Goal: Transaction & Acquisition: Purchase product/service

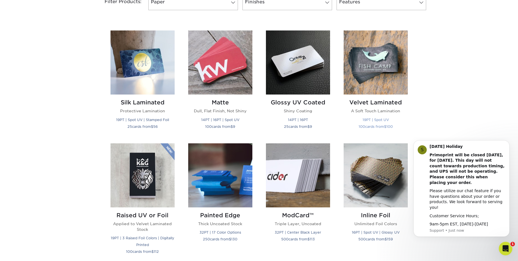
scroll to position [252, 0]
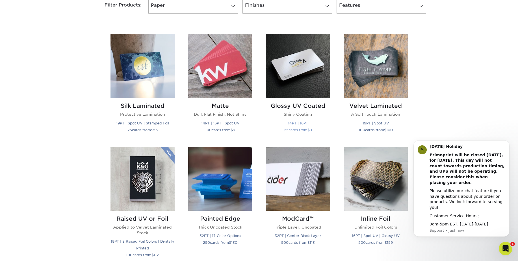
click at [322, 71] on img at bounding box center [298, 66] width 64 height 64
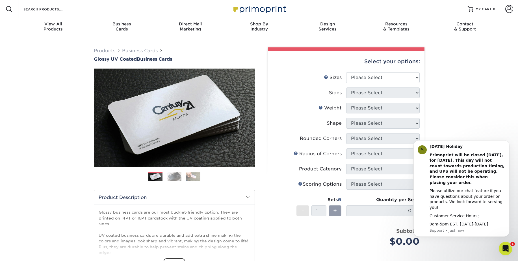
click at [176, 174] on img at bounding box center [174, 177] width 14 height 10
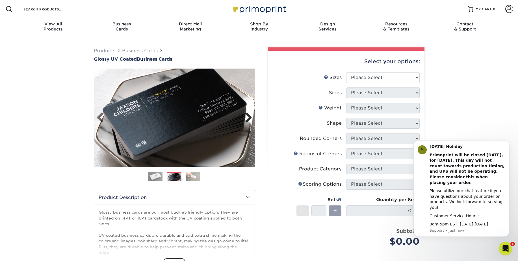
click at [245, 117] on link "Next" at bounding box center [246, 118] width 11 height 11
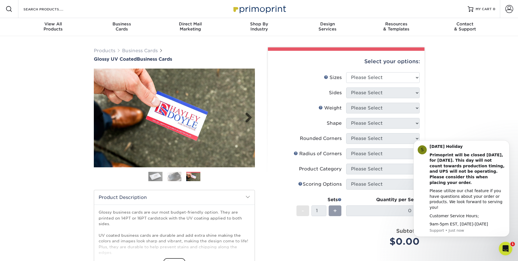
click at [253, 116] on img at bounding box center [174, 118] width 161 height 99
click at [252, 116] on link "Next" at bounding box center [246, 118] width 11 height 11
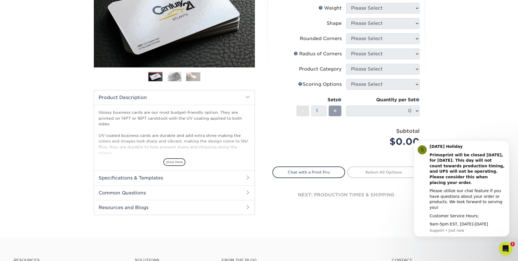
scroll to position [162, 0]
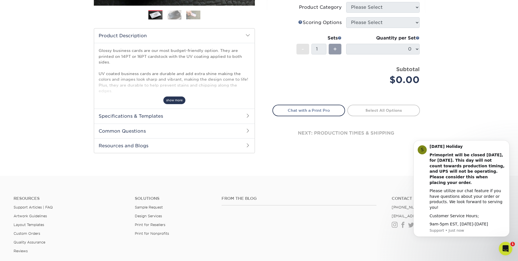
click at [172, 103] on span "show more" at bounding box center [174, 101] width 22 height 8
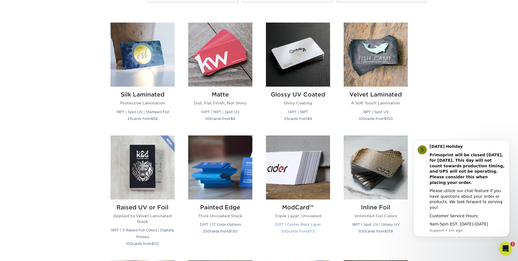
scroll to position [264, 0]
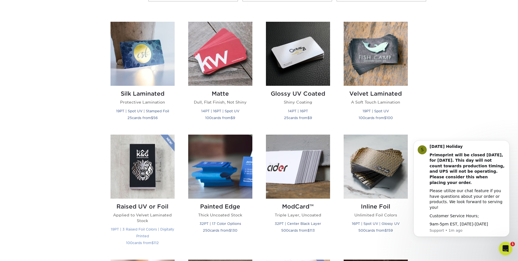
click at [168, 170] on img at bounding box center [143, 167] width 64 height 64
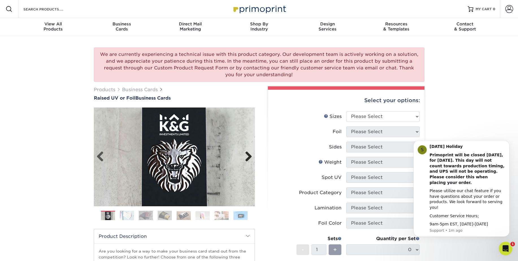
click at [250, 155] on link "Next" at bounding box center [246, 157] width 11 height 11
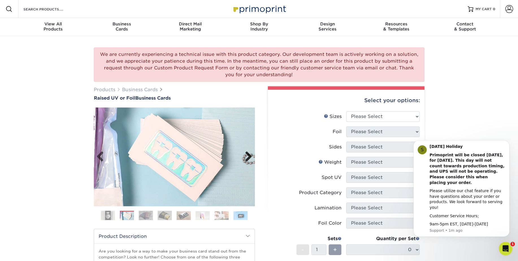
click at [250, 155] on link "Next" at bounding box center [246, 157] width 11 height 11
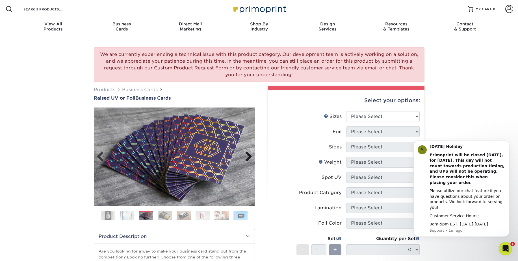
click at [248, 157] on link "Next" at bounding box center [246, 157] width 11 height 11
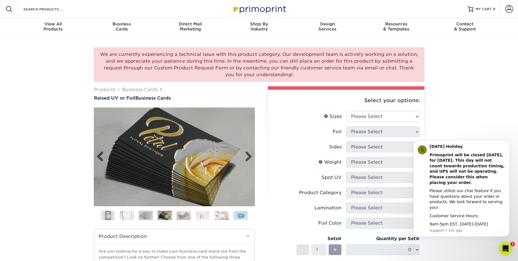
click at [255, 155] on img at bounding box center [174, 156] width 161 height 111
click at [250, 153] on link "Next" at bounding box center [246, 157] width 11 height 11
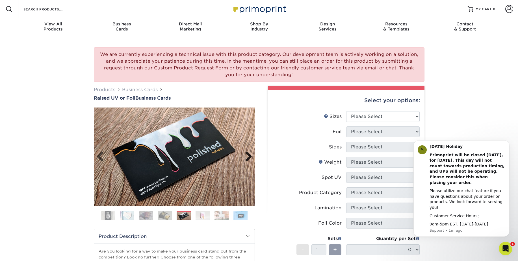
click at [250, 153] on link "Next" at bounding box center [246, 157] width 11 height 11
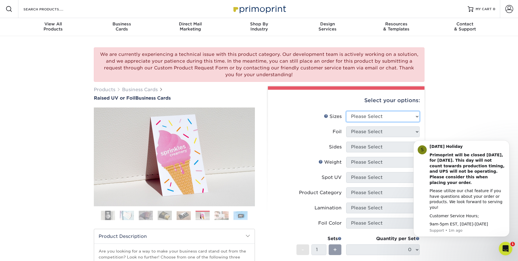
click at [391, 114] on select "Please Select 2" x 3.5" - Standard" at bounding box center [382, 116] width 73 height 11
select select "2.00x3.50"
click at [346, 111] on select "Please Select 2" x 3.5" - Standard" at bounding box center [382, 116] width 73 height 11
click at [388, 131] on select "Please Select No Yes" at bounding box center [382, 132] width 73 height 11
select select "1"
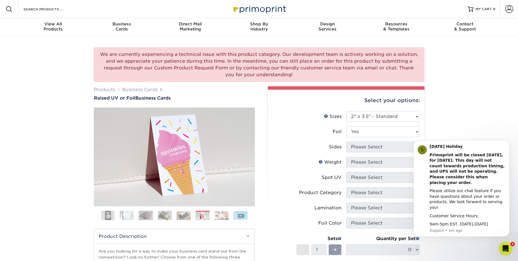
click at [346, 127] on select "Please Select No Yes" at bounding box center [382, 132] width 73 height 11
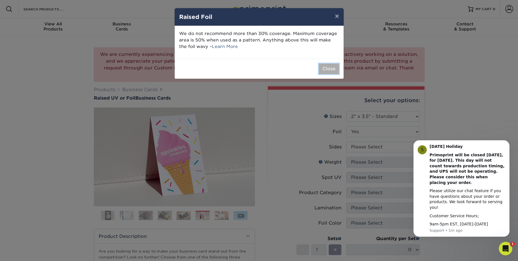
click at [329, 67] on button "Close" at bounding box center [329, 69] width 20 height 11
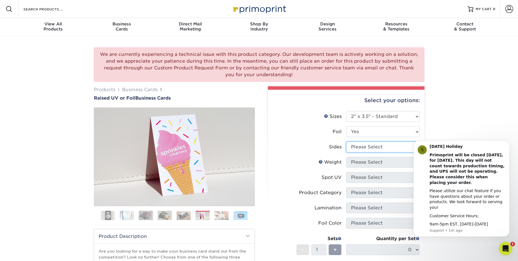
click at [370, 145] on select "Please Select Print Both Sides - Foil Both Sides Print Both Sides - Foil Front …" at bounding box center [382, 147] width 73 height 11
select select "a75ac2f1-9911-48d6-841d-245b5ac08f27"
click at [346, 142] on select "Please Select Print Both Sides - Foil Both Sides Print Both Sides - Foil Front …" at bounding box center [382, 147] width 73 height 11
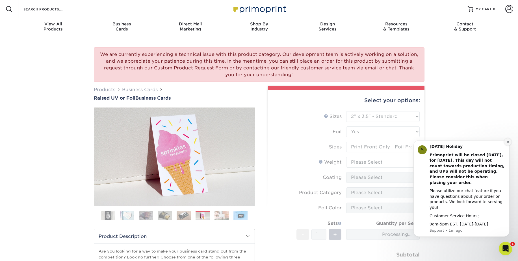
click at [507, 144] on icon "Dismiss notification" at bounding box center [508, 142] width 3 height 3
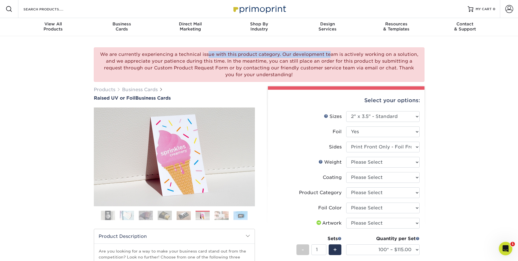
drag, startPoint x: 162, startPoint y: 53, endPoint x: 277, endPoint y: 57, distance: 115.1
click at [277, 57] on div "We are currently experiencing a technical issue with this product category. Our…" at bounding box center [259, 64] width 331 height 34
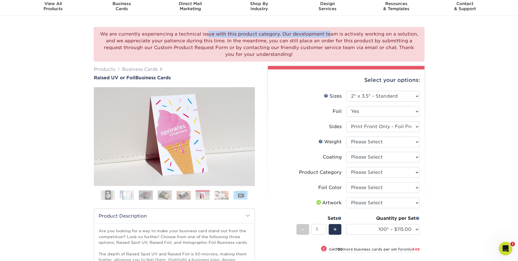
click at [111, 197] on img at bounding box center [108, 196] width 14 height 14
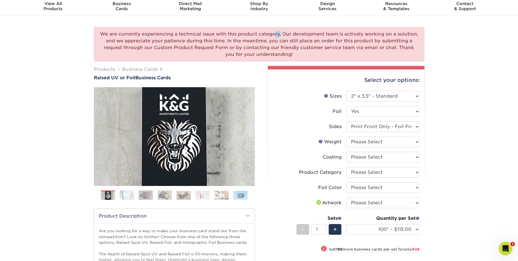
drag, startPoint x: 224, startPoint y: 35, endPoint x: 230, endPoint y: 35, distance: 5.9
click at [230, 35] on div "We are currently experiencing a technical issue with this product category. Our…" at bounding box center [259, 44] width 331 height 34
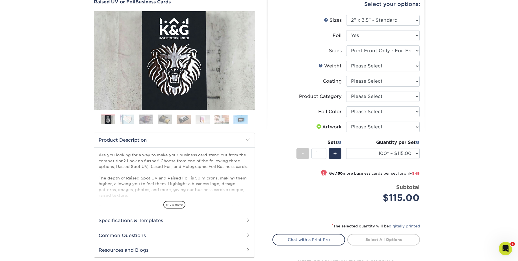
scroll to position [0, 0]
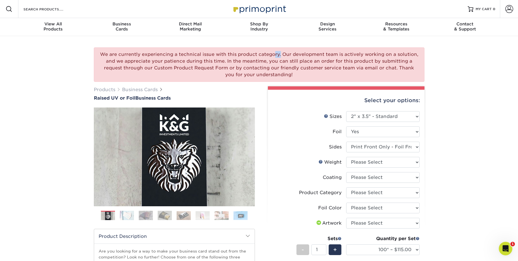
click at [187, 217] on img at bounding box center [184, 215] width 14 height 9
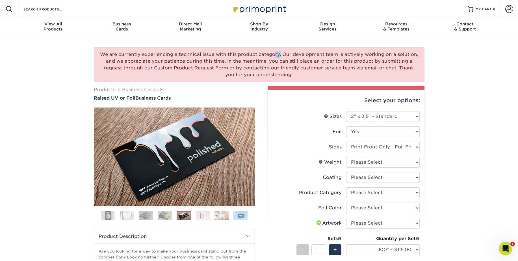
click at [200, 216] on img at bounding box center [203, 215] width 14 height 9
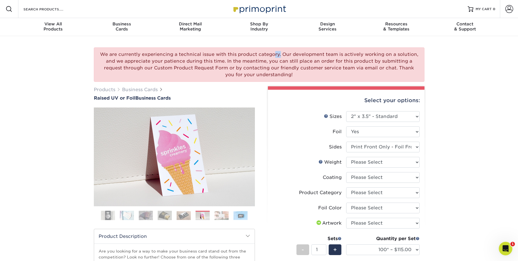
click at [216, 216] on img at bounding box center [222, 215] width 14 height 9
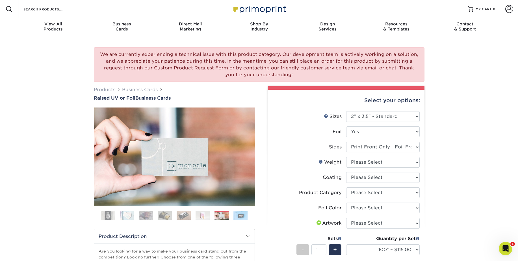
click at [230, 217] on ol at bounding box center [174, 218] width 161 height 14
click at [240, 215] on img at bounding box center [240, 215] width 14 height 9
